Goal: Use online tool/utility: Use online tool/utility

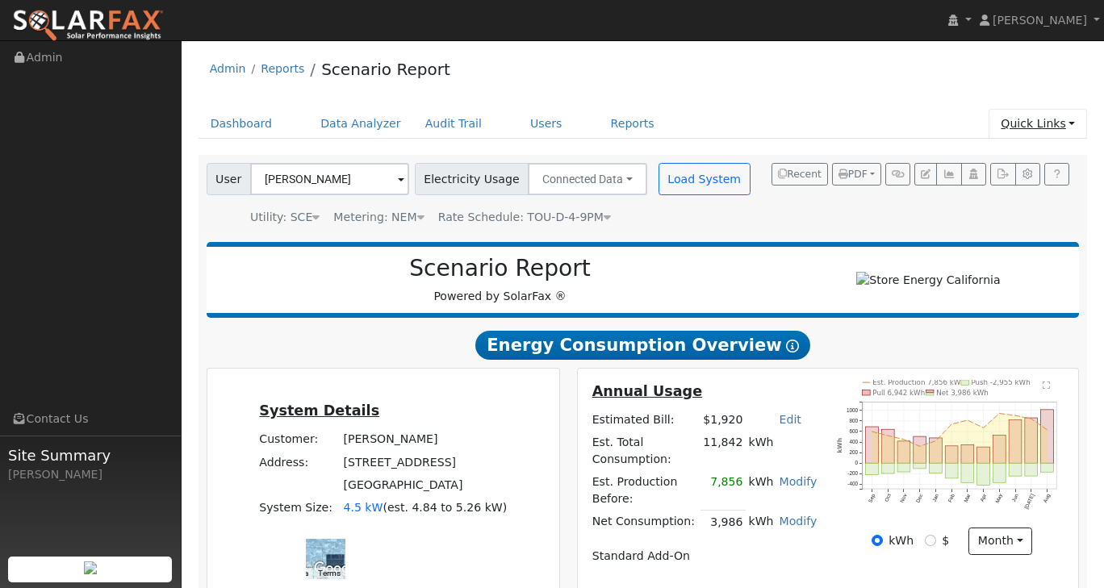
click at [1068, 132] on link "Quick Links" at bounding box center [1038, 124] width 98 height 30
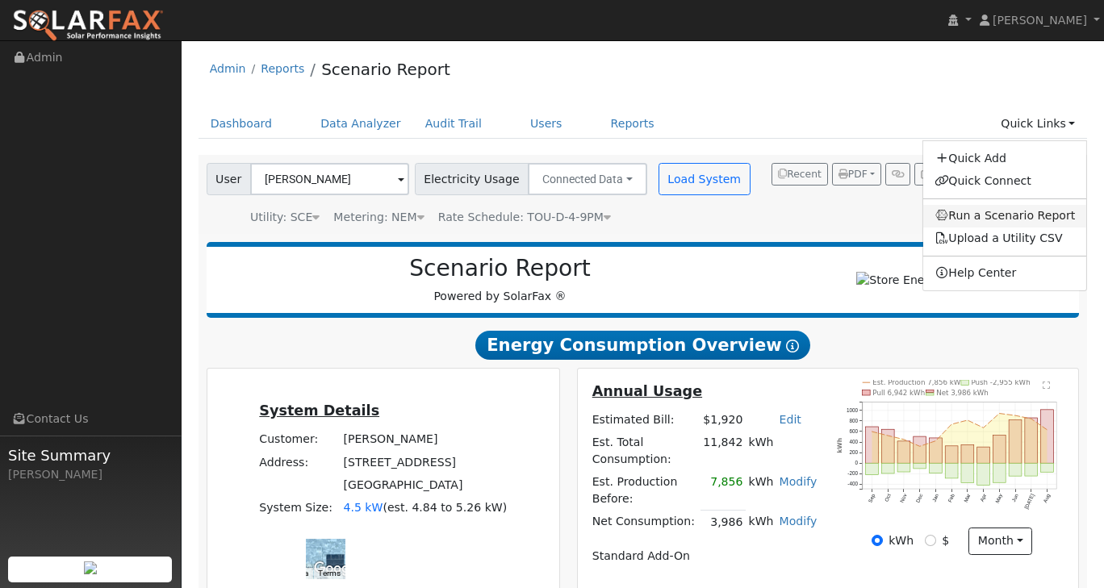
click at [1030, 216] on link "Run a Scenario Report" at bounding box center [1005, 216] width 164 height 23
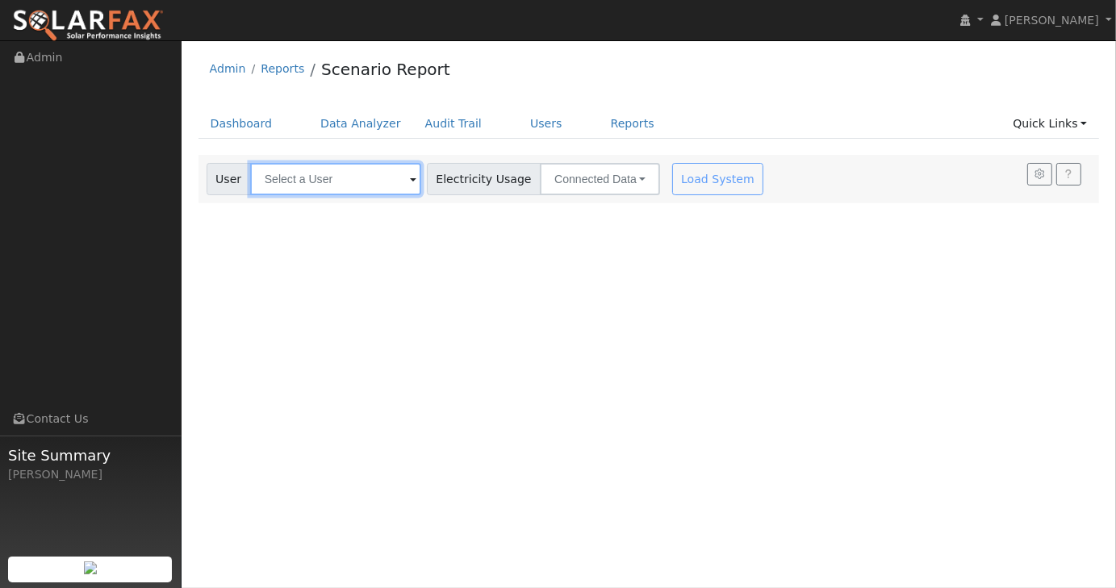
click at [355, 186] on input "text" at bounding box center [335, 179] width 171 height 32
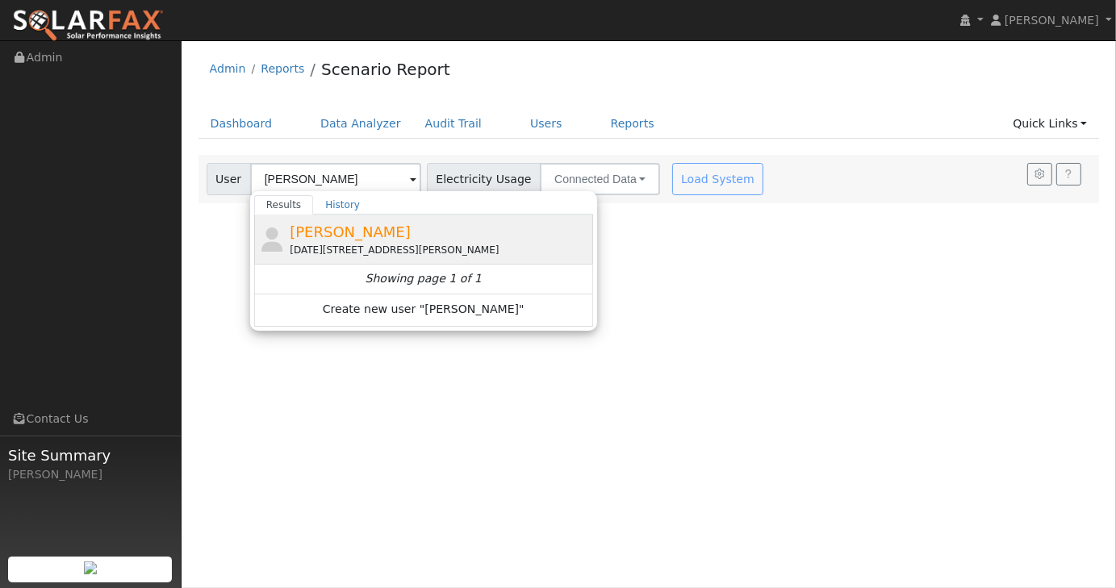
click at [370, 228] on div "[PERSON_NAME] [DATE][STREET_ADDRESS][PERSON_NAME]" at bounding box center [439, 239] width 299 height 36
type input "[PERSON_NAME]"
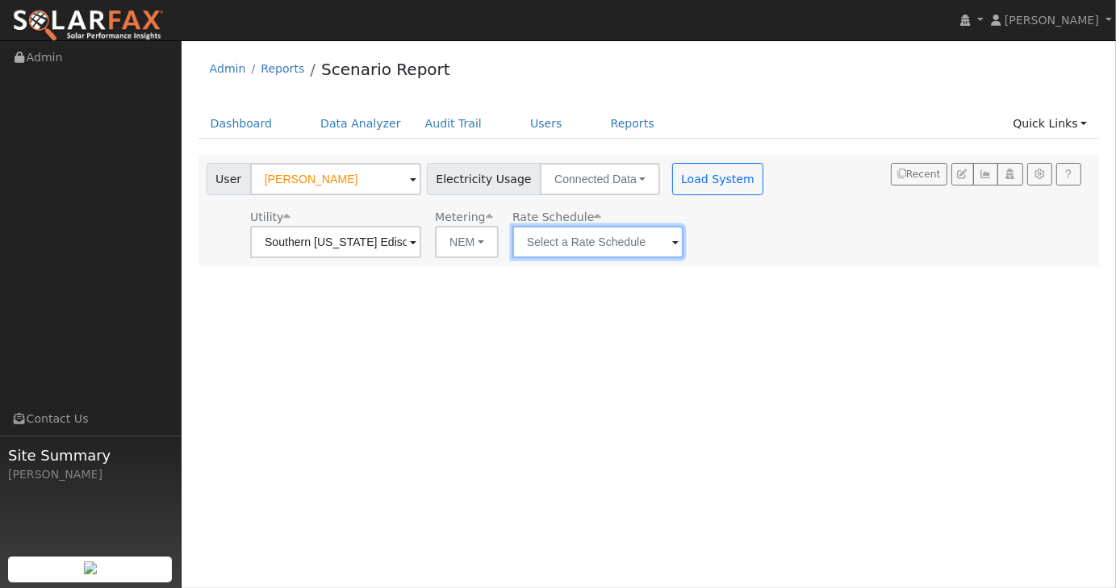
click at [627, 241] on input "text" at bounding box center [597, 242] width 171 height 32
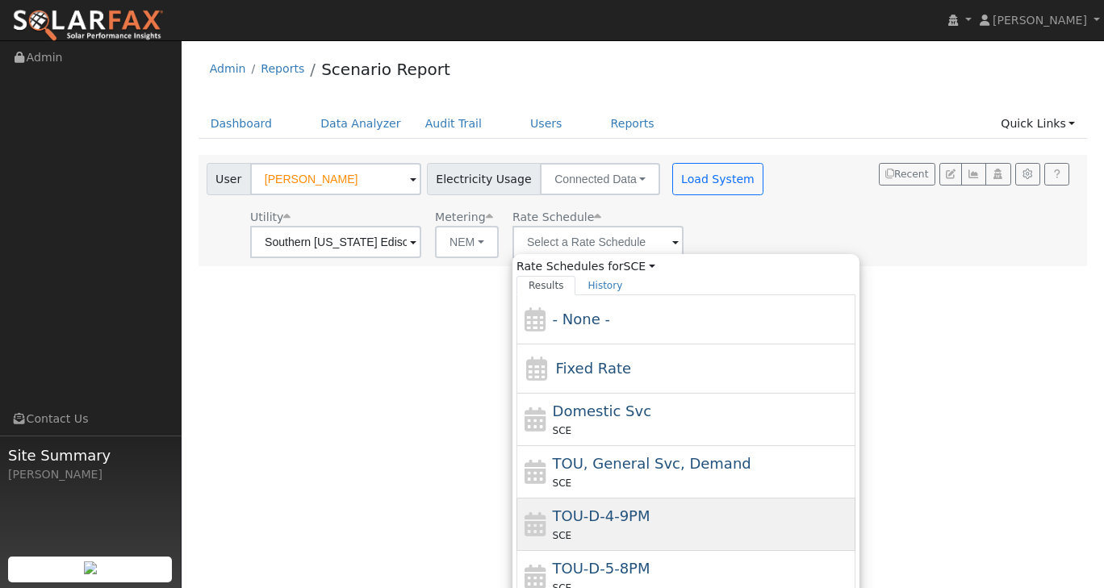
click at [607, 511] on span "TOU-D-4-9PM" at bounding box center [602, 516] width 98 height 17
type input "TOU-D-4-9PM"
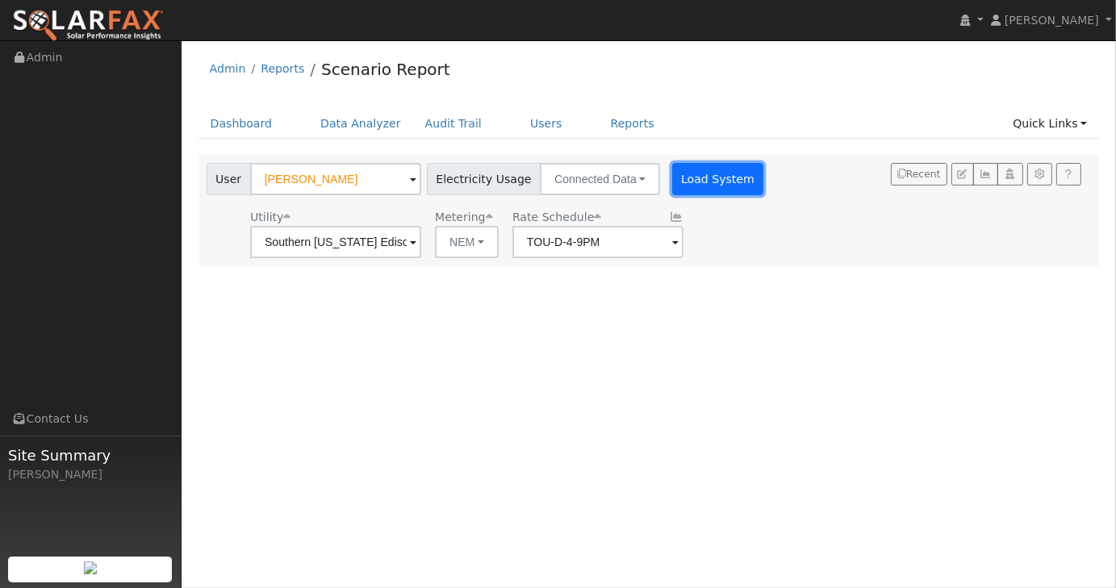
click at [684, 183] on button "Load System" at bounding box center [718, 179] width 92 height 32
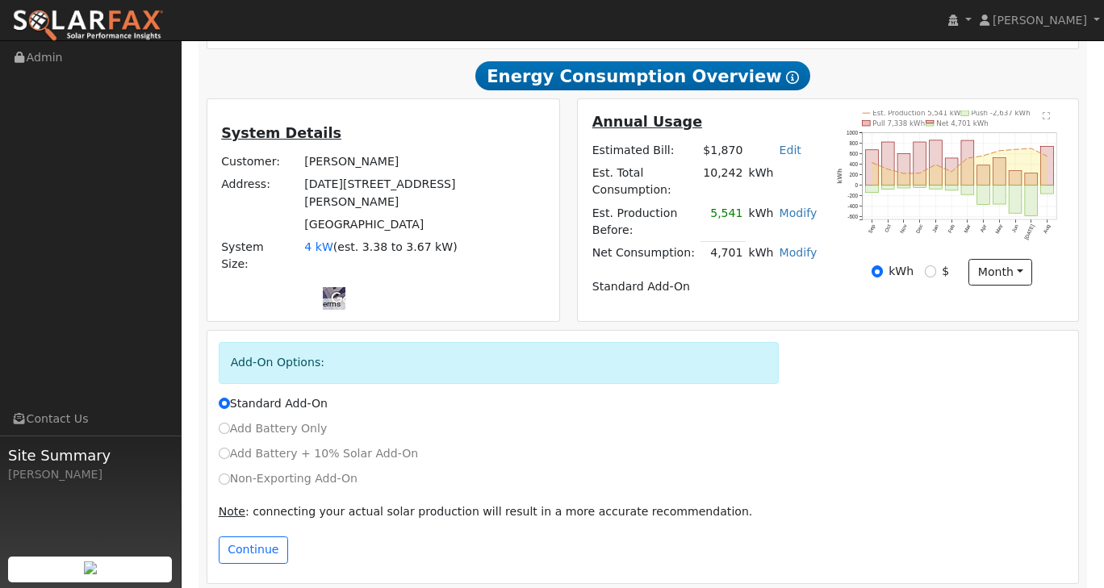
scroll to position [347, 0]
click at [248, 537] on button "Continue" at bounding box center [253, 550] width 69 height 27
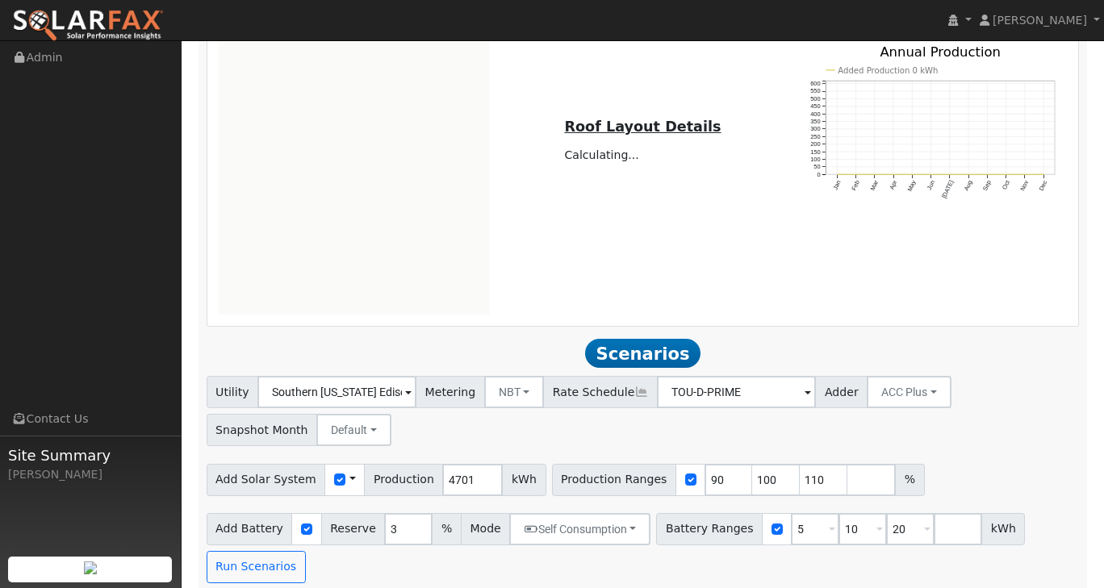
scroll to position [967, 0]
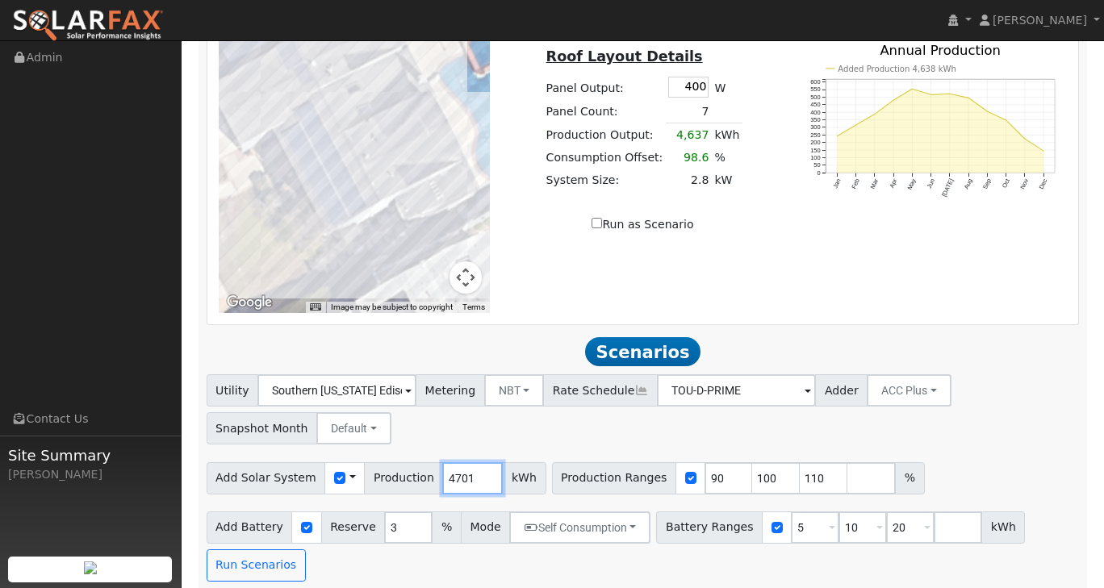
drag, startPoint x: 458, startPoint y: 470, endPoint x: 402, endPoint y: 460, distance: 56.7
click at [402, 462] on div "Add Solar System Use CSV Data Production 4701 kWh" at bounding box center [377, 478] width 340 height 32
type input "6825"
click at [1043, 431] on div "Utility Southern [US_STATE] Edison Metering NBT NEM NBT Rate Schedule TOU-D-PRI…" at bounding box center [642, 407] width 879 height 76
click at [791, 515] on input "5" at bounding box center [815, 528] width 48 height 32
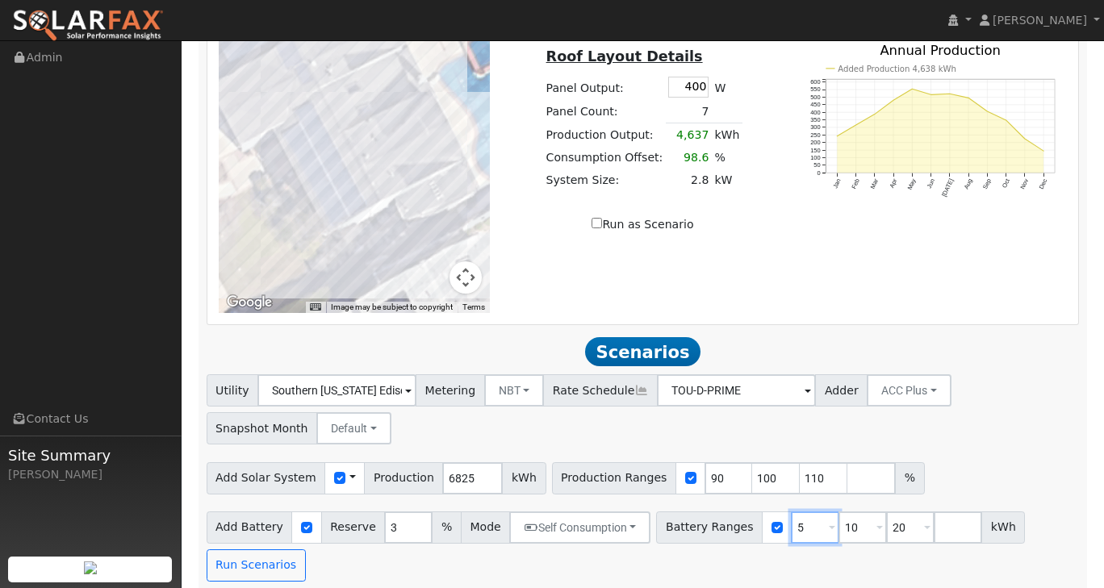
type input "10"
type input "20"
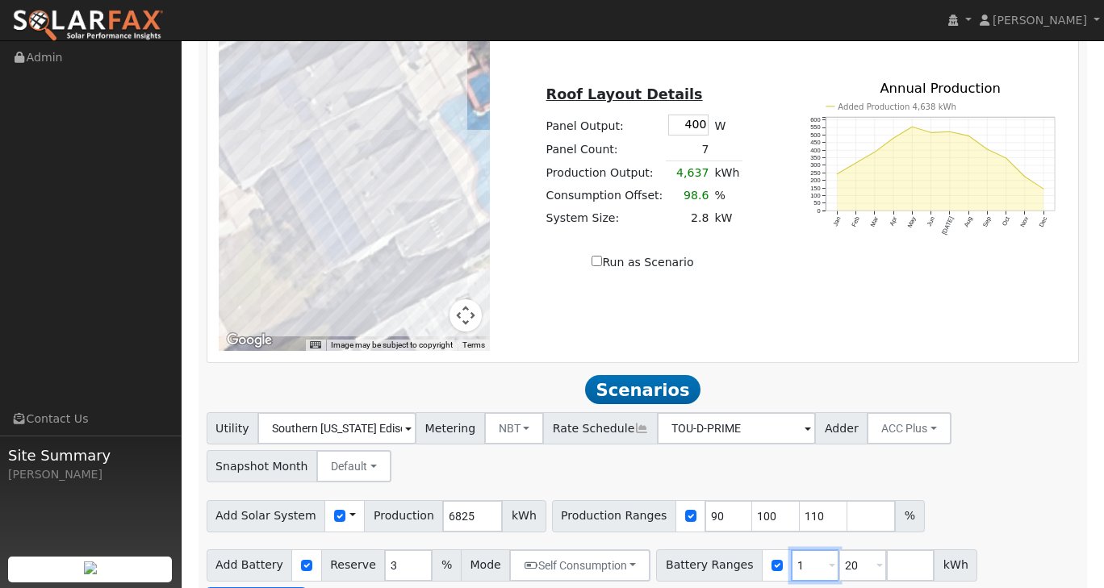
type input "20"
type input "2"
type input "27"
click at [1017, 469] on div "Utility Southern [US_STATE] Edison Metering NBT NEM NBT Rate Schedule TOU-D-PRI…" at bounding box center [642, 445] width 879 height 76
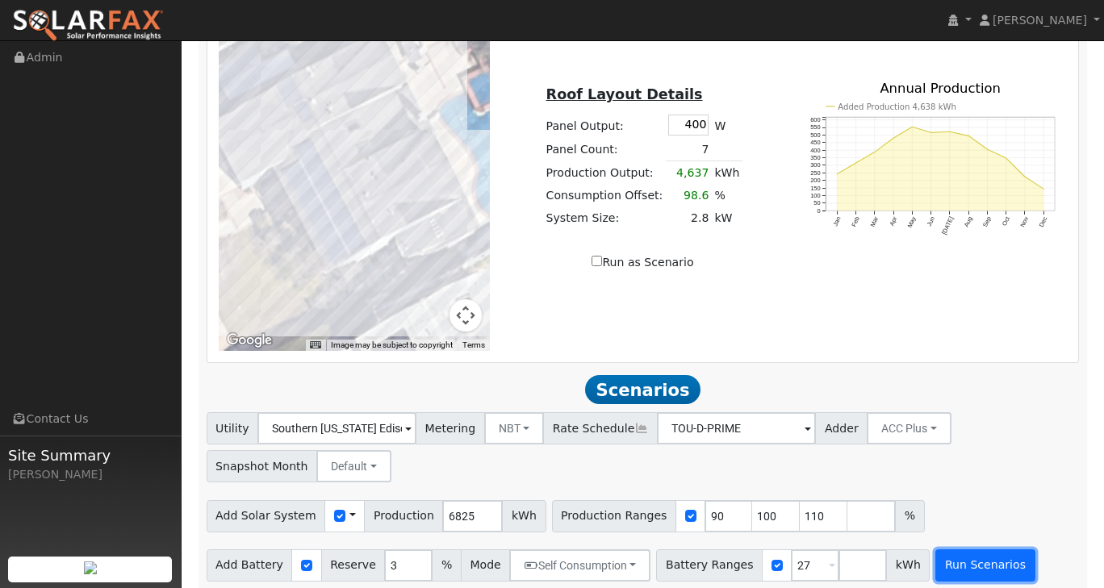
click at [950, 555] on button "Run Scenarios" at bounding box center [984, 566] width 99 height 32
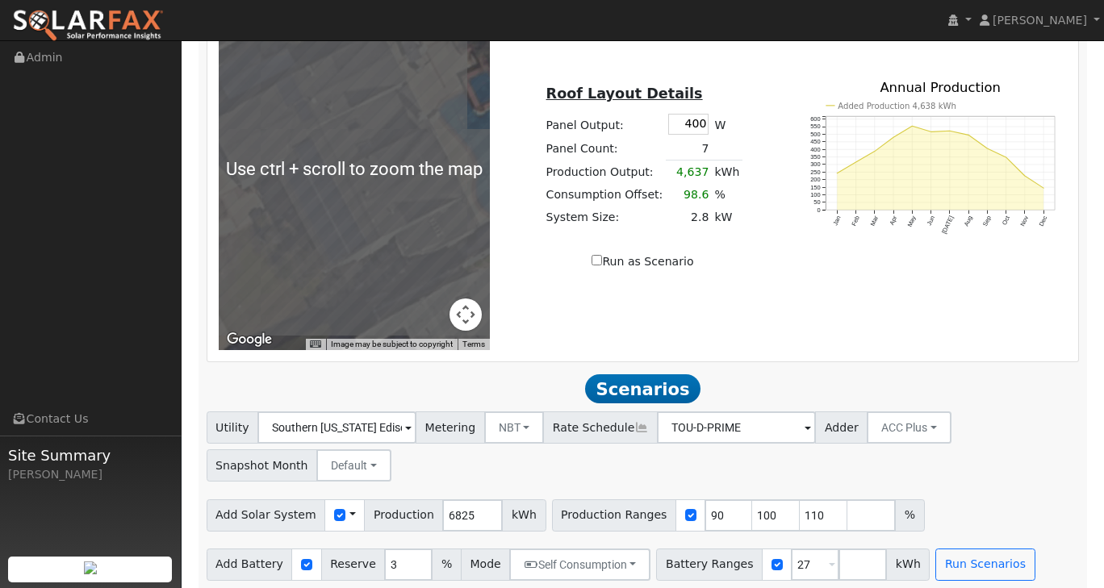
scroll to position [1084, 0]
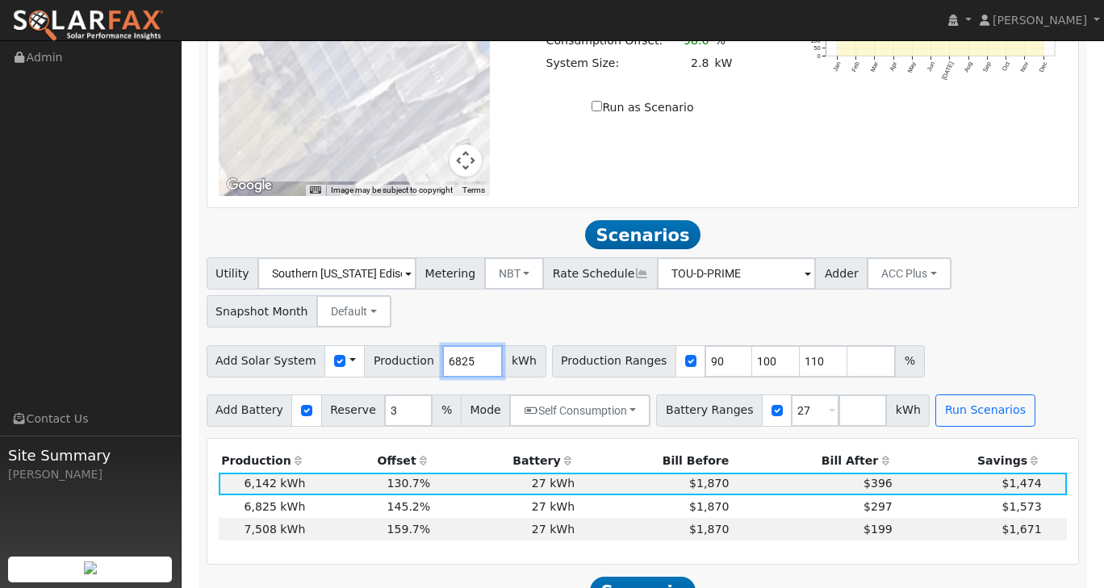
drag, startPoint x: 459, startPoint y: 354, endPoint x: 427, endPoint y: 354, distance: 32.3
click at [442, 354] on input "6825" at bounding box center [472, 361] width 61 height 32
click at [1002, 349] on div "Add Solar System Use CSV Data Production 1900 kWh Production Ranges 90 100 110 %" at bounding box center [642, 358] width 879 height 38
click at [936, 397] on button "Run Scenarios" at bounding box center [984, 411] width 99 height 32
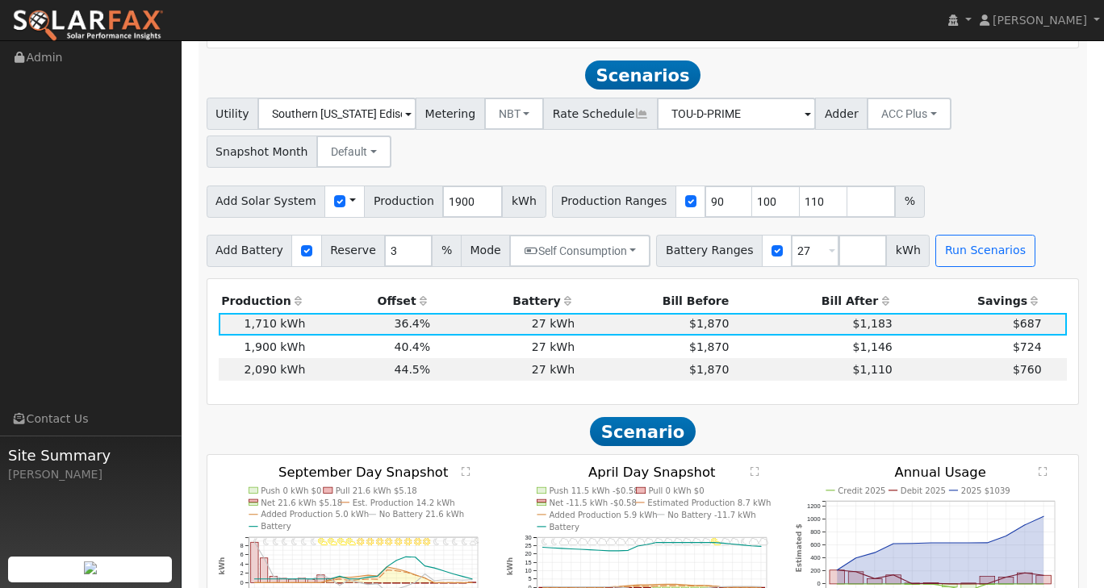
scroll to position [1245, 0]
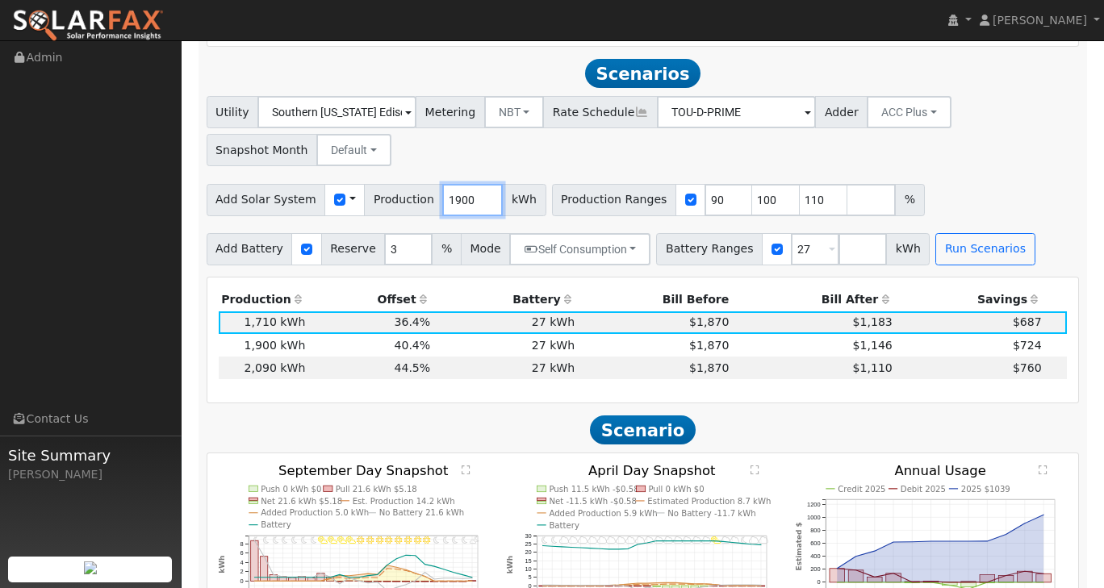
drag, startPoint x: 452, startPoint y: 192, endPoint x: 420, endPoint y: 193, distance: 32.3
click at [420, 193] on div "Add Solar System Use CSV Data Production 1900 kWh" at bounding box center [377, 200] width 340 height 32
type input "3550"
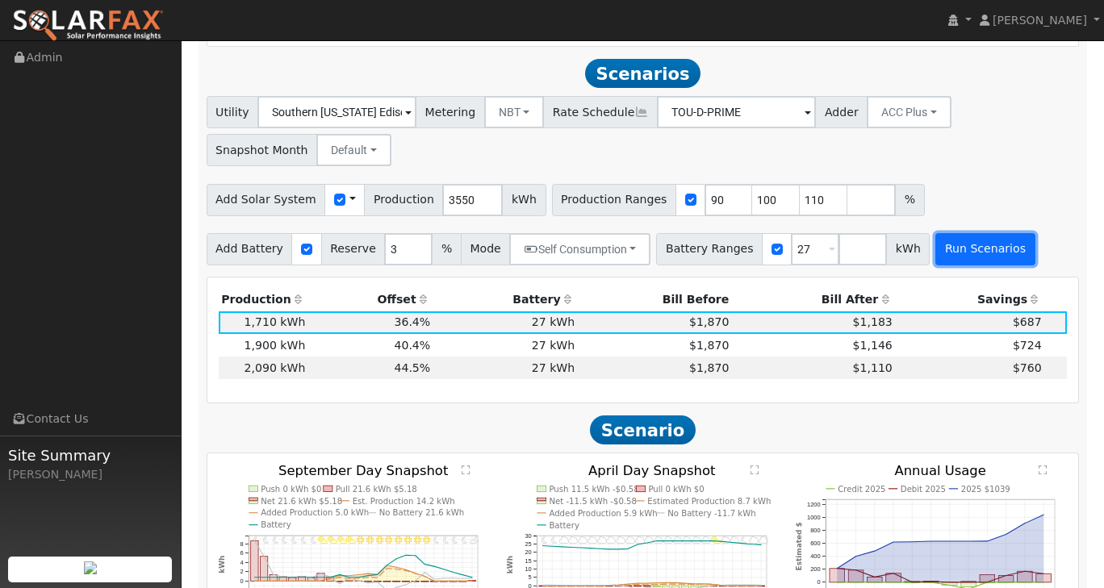
click at [951, 238] on button "Run Scenarios" at bounding box center [984, 249] width 99 height 32
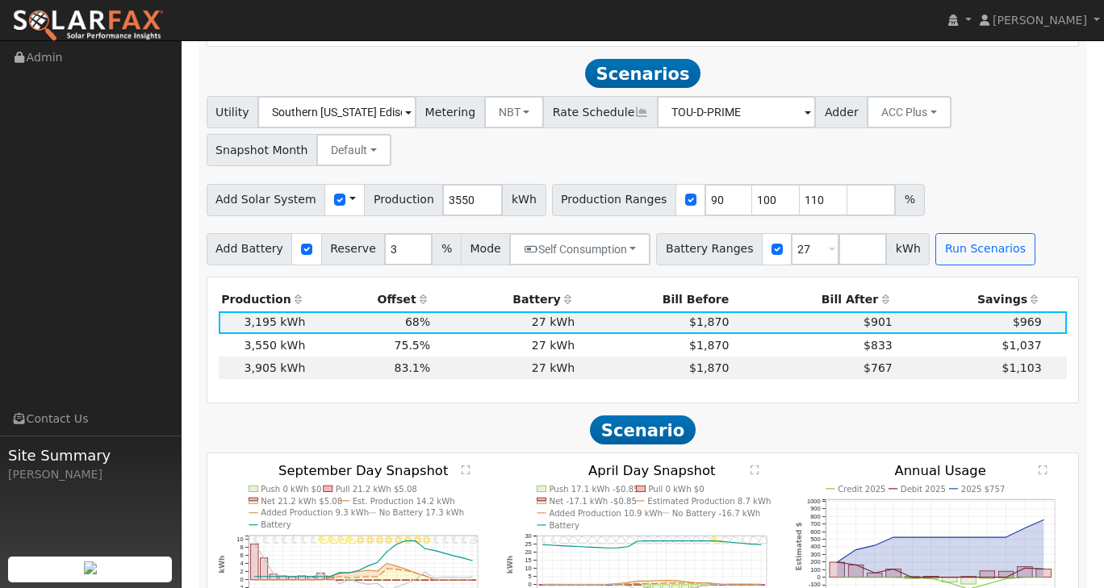
click at [954, 157] on div "Utility Southern [US_STATE] Edison Metering NBT NEM NBT Rate Schedule TOU-D-PRI…" at bounding box center [643, 180] width 890 height 169
click at [959, 168] on div "Utility Southern [US_STATE] Edison Metering NBT NEM NBT Rate Schedule TOU-D-PRI…" at bounding box center [643, 180] width 890 height 169
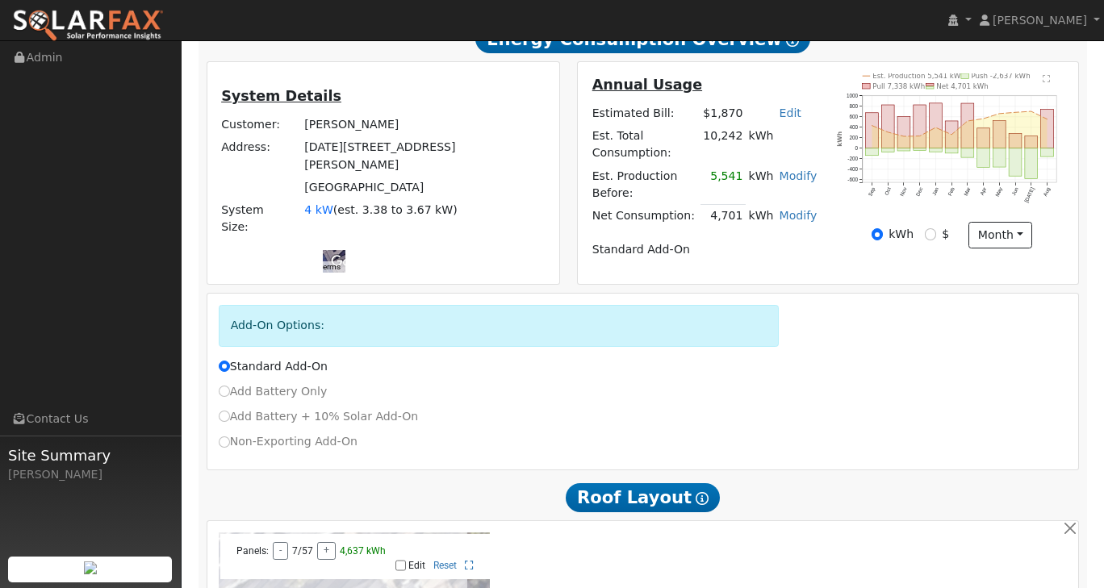
scroll to position [323, 0]
